Goal: Task Accomplishment & Management: Use online tool/utility

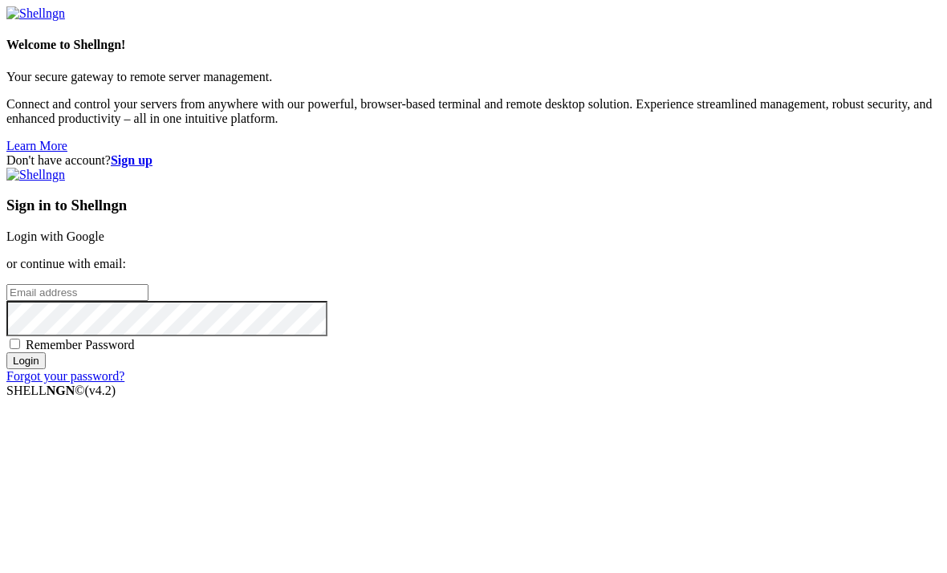
click at [104, 230] on link "Login with Google" at bounding box center [55, 237] width 98 height 14
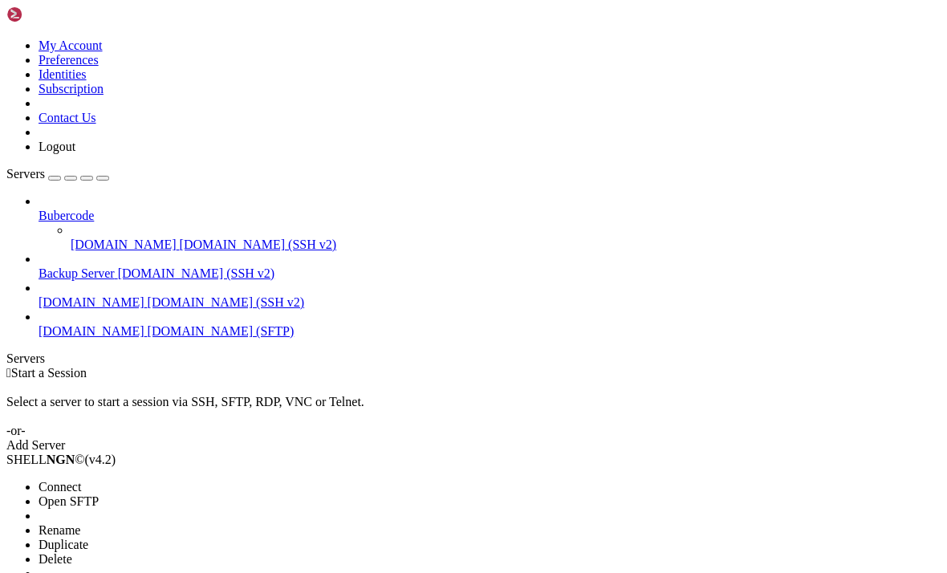
click at [99, 494] on span "Open SFTP" at bounding box center [69, 501] width 60 height 14
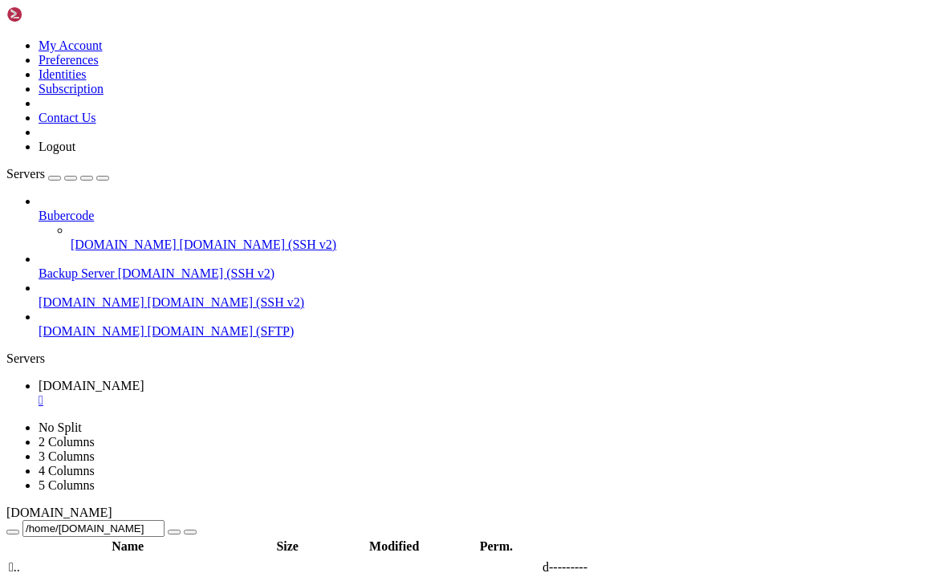
type input "/home/[DOMAIN_NAME][URL]"
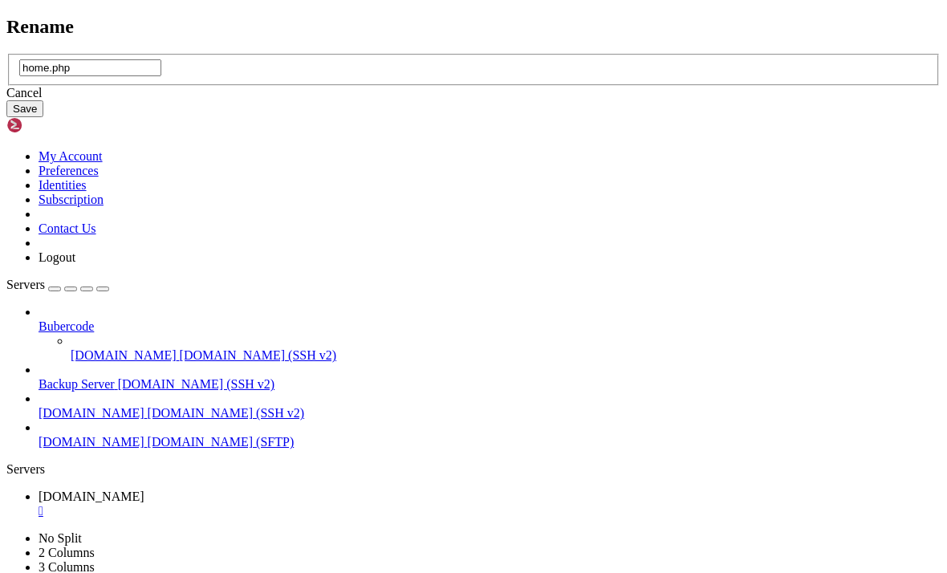
click at [161, 76] on input "home.php" at bounding box center [90, 67] width 142 height 17
type input "[PERSON_NAME][DEMOGRAPHIC_DATA]php"
click at [43, 117] on button "Save" at bounding box center [24, 108] width 37 height 17
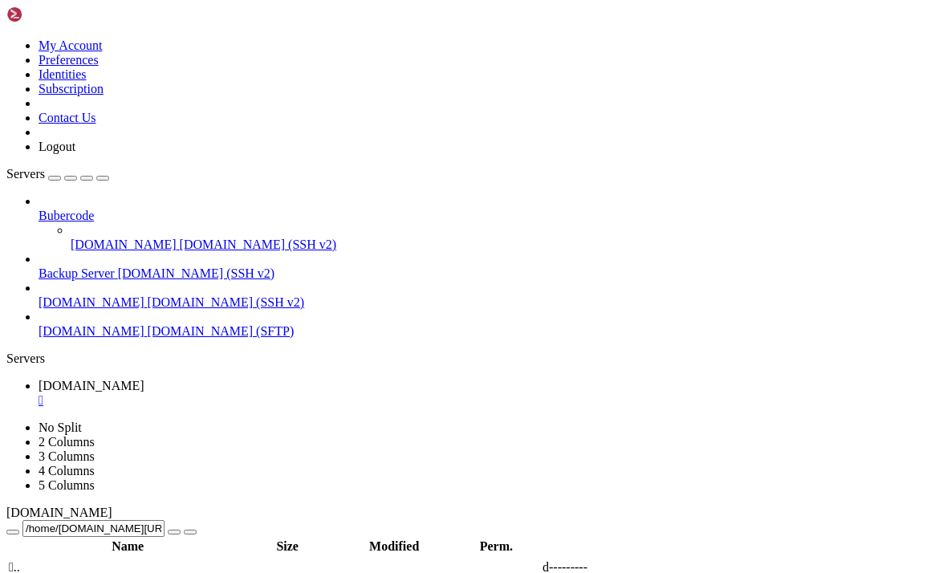
scroll to position [257, 0]
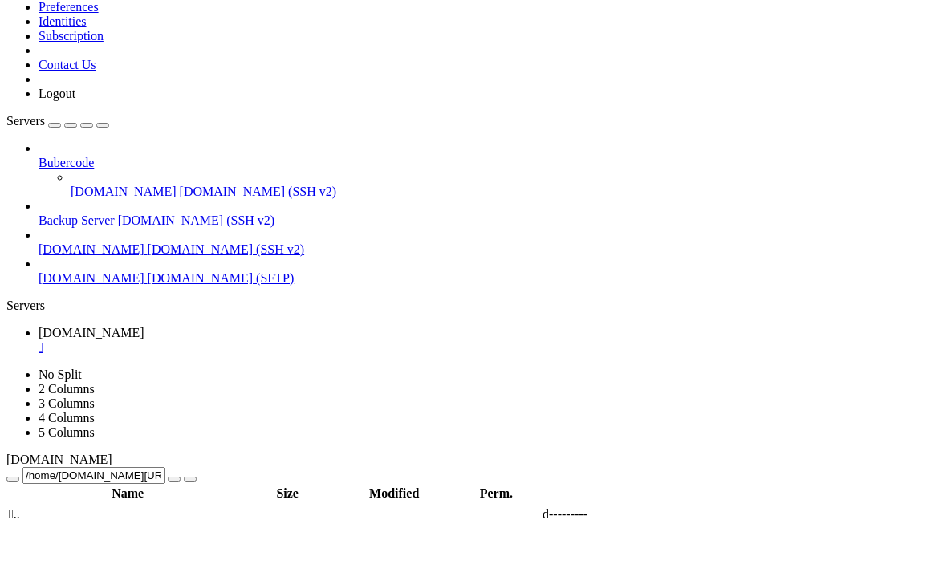
scroll to position [906, 0]
drag, startPoint x: 449, startPoint y: 229, endPoint x: 424, endPoint y: 227, distance: 25.7
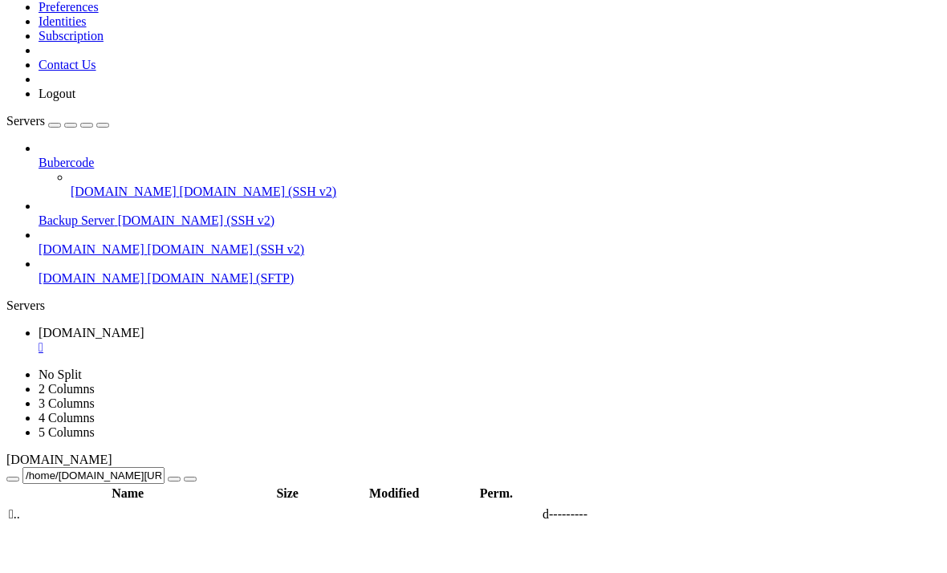
scroll to position [0, 6]
type textarea "header("Location: [URL][PERSON_NAME][DOMAIN_NAME]");"
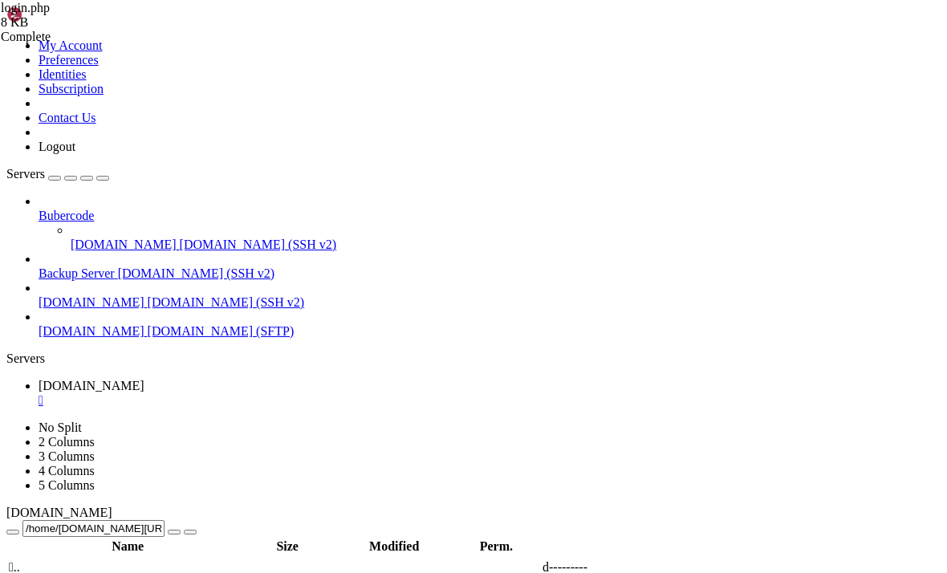
scroll to position [309, 0]
type textarea "<?php"
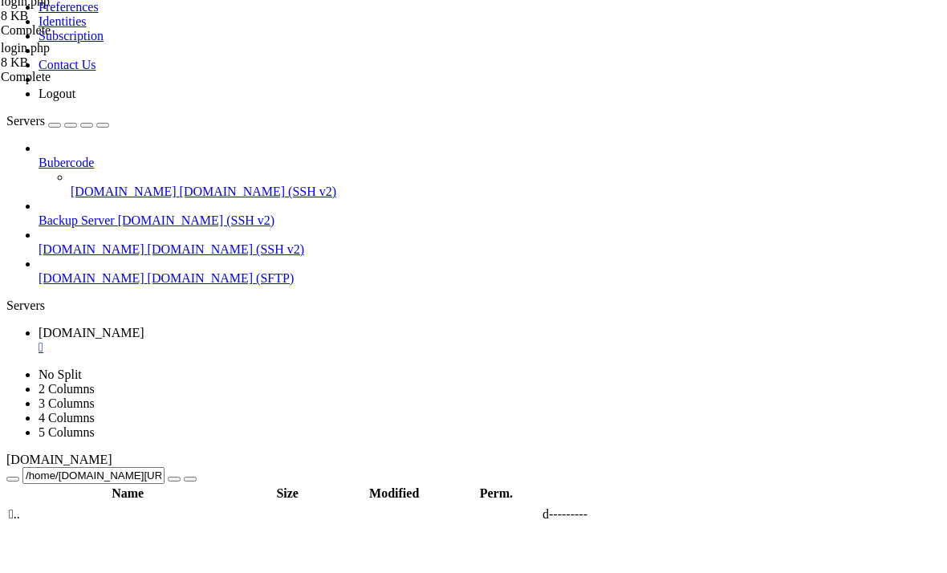
scroll to position [0, 12]
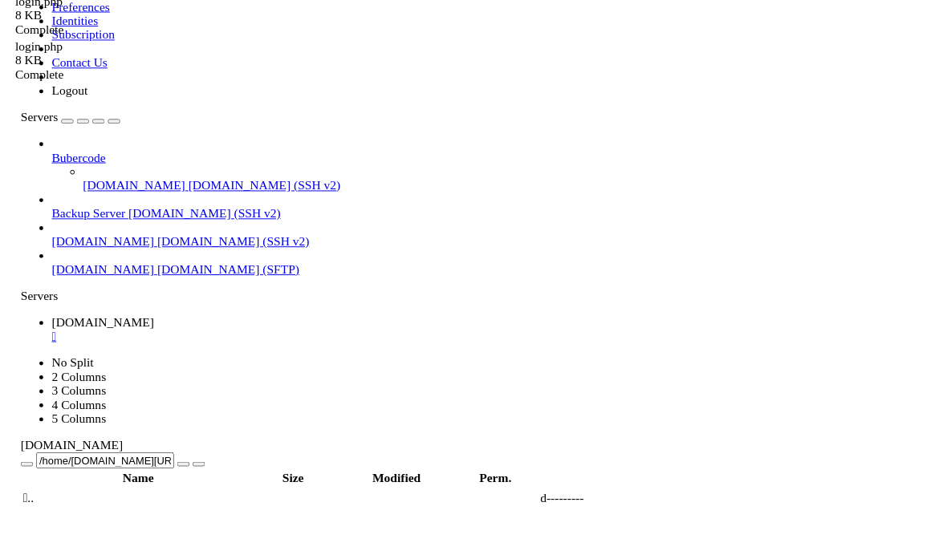
scroll to position [0, 19]
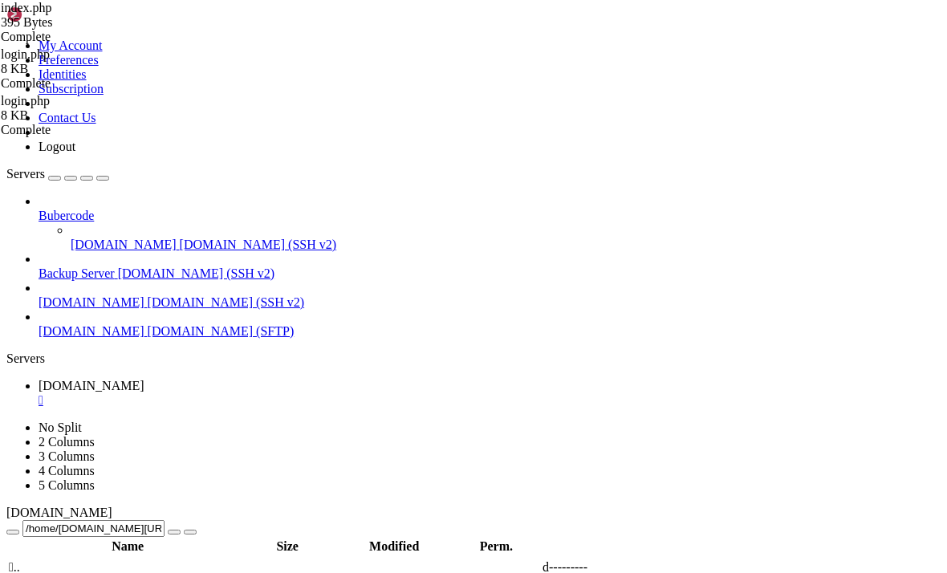
type textarea "window.location.href = "[URL][PERSON_NAME][DOMAIN_NAME]";"
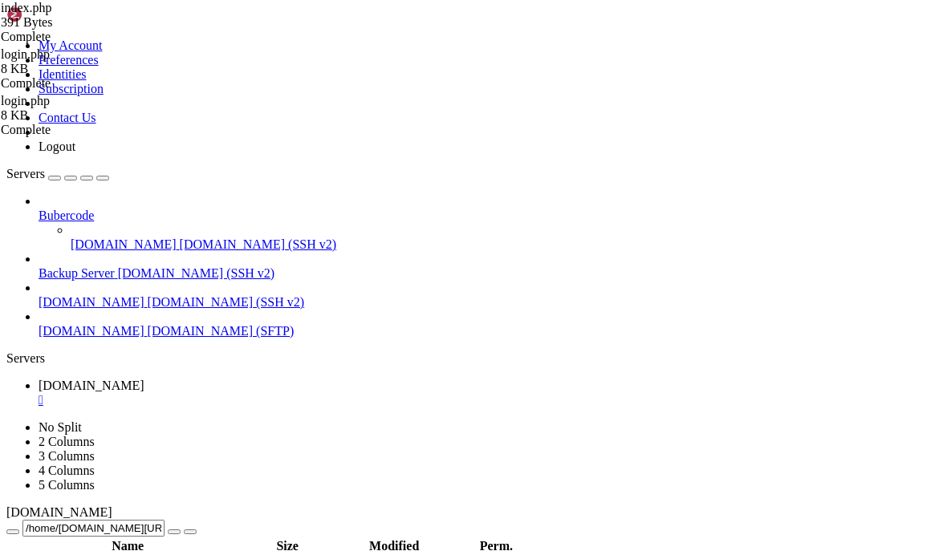
scroll to position [0, 0]
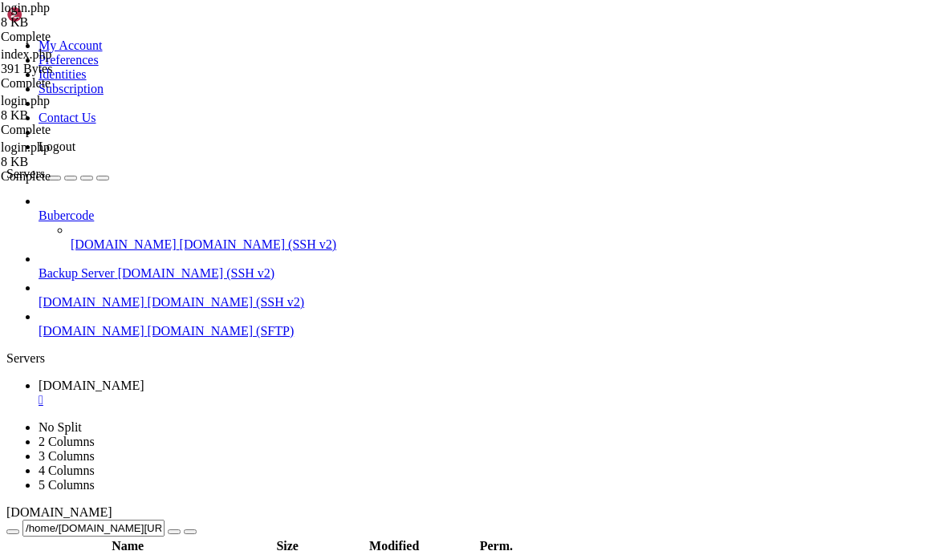
scroll to position [0, 1]
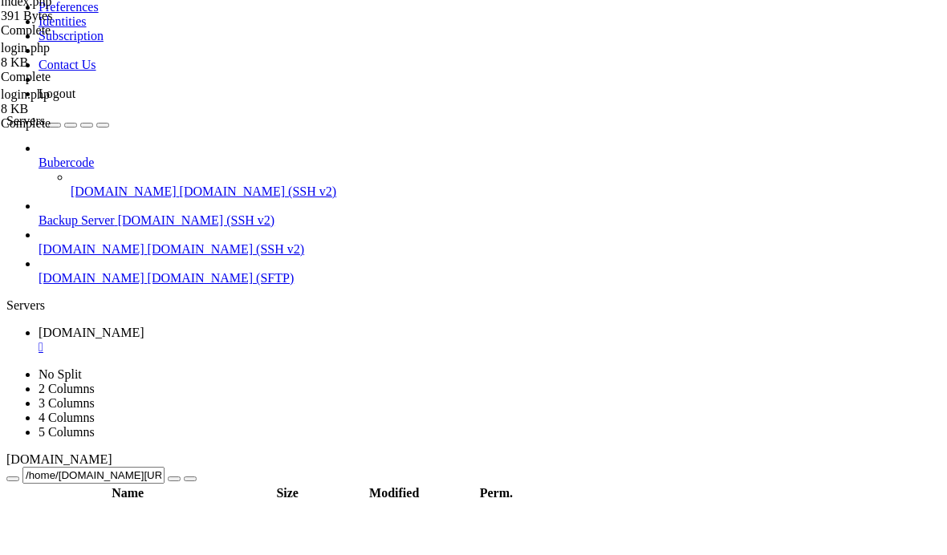
type textarea "ini_set('display_errors', 1);"
type textarea "$isSafari = strpos($userAgent, 'Safari') !== false && strpos($userAgent, 'Chrom…"
paste textarea
type textarea "?>"
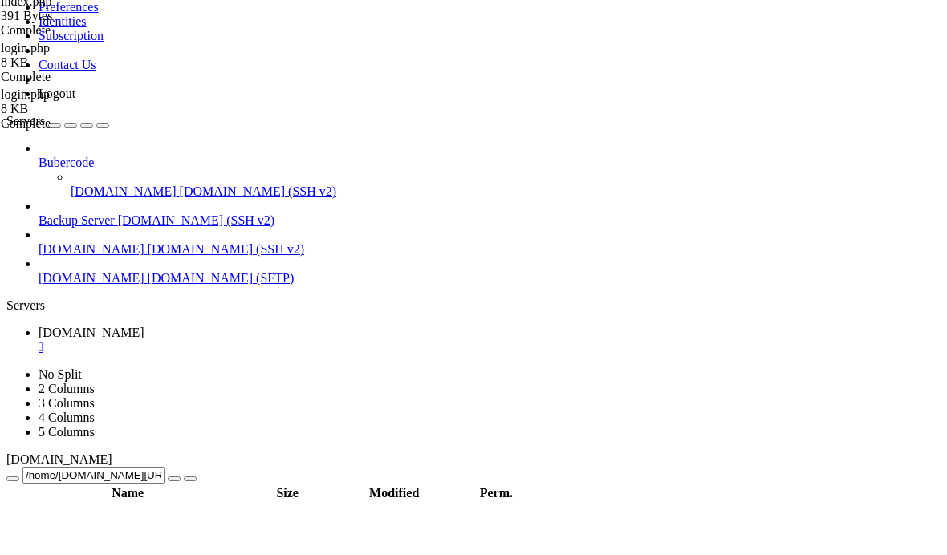
type textarea "?>"
type textarea "<?php"
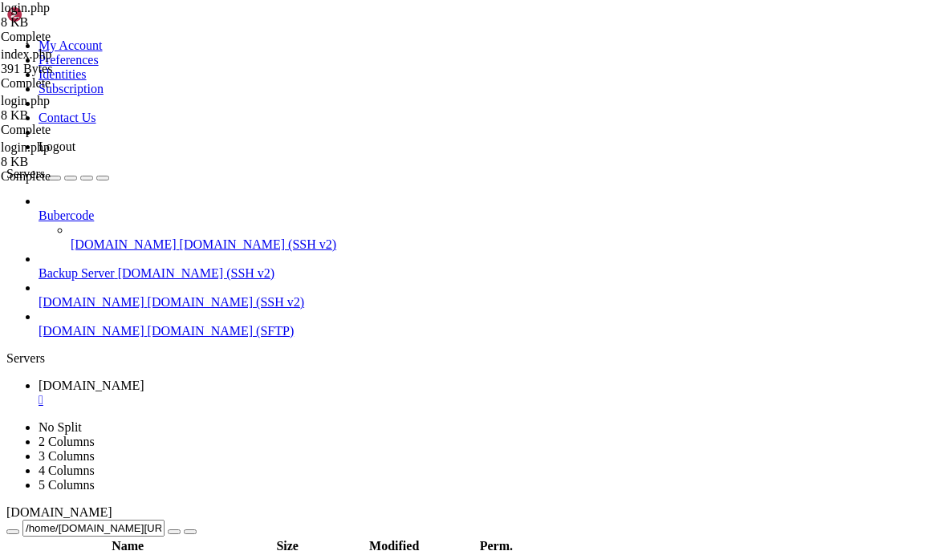
type textarea "}"
type textarea "// Get the user agent string $userAgent = $_SERVER['HTTP_USER_AGENT'] ?? '';"
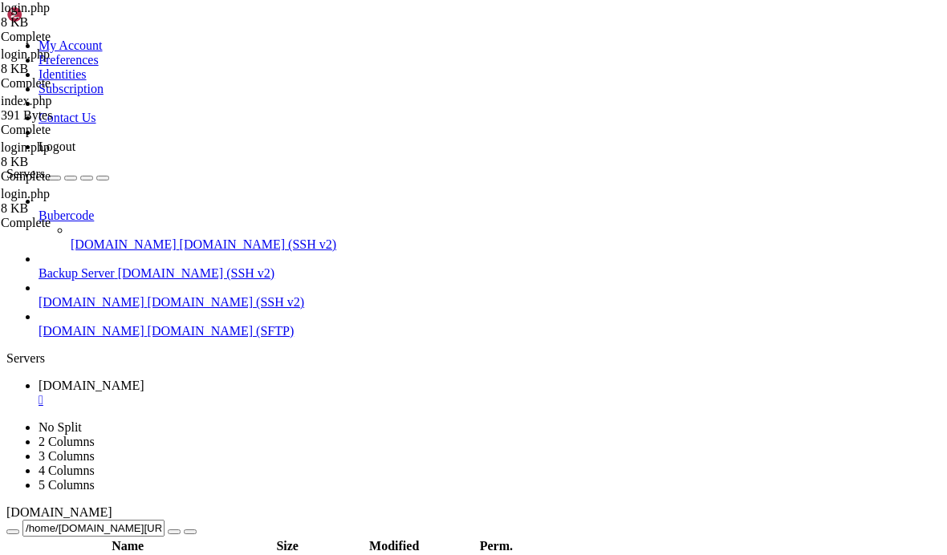
type textarea "}"
